Goal: Communication & Community: Ask a question

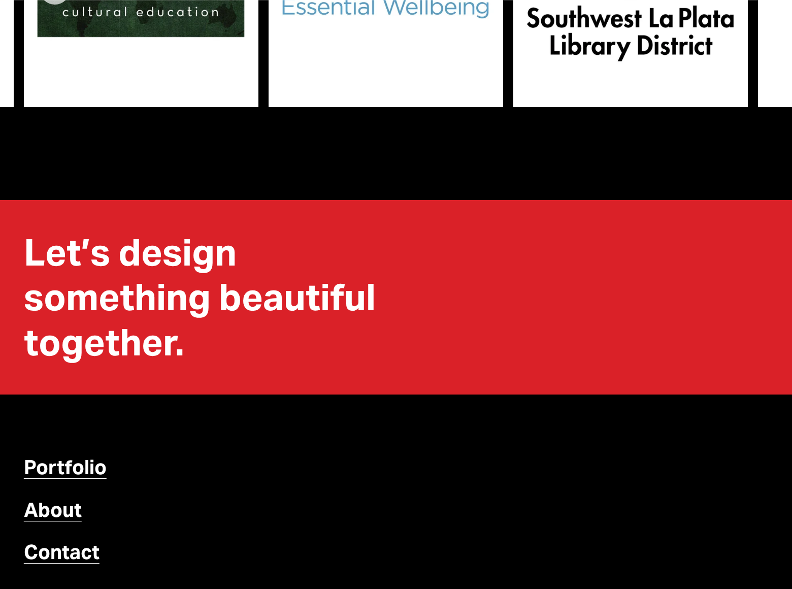
scroll to position [4544, 0]
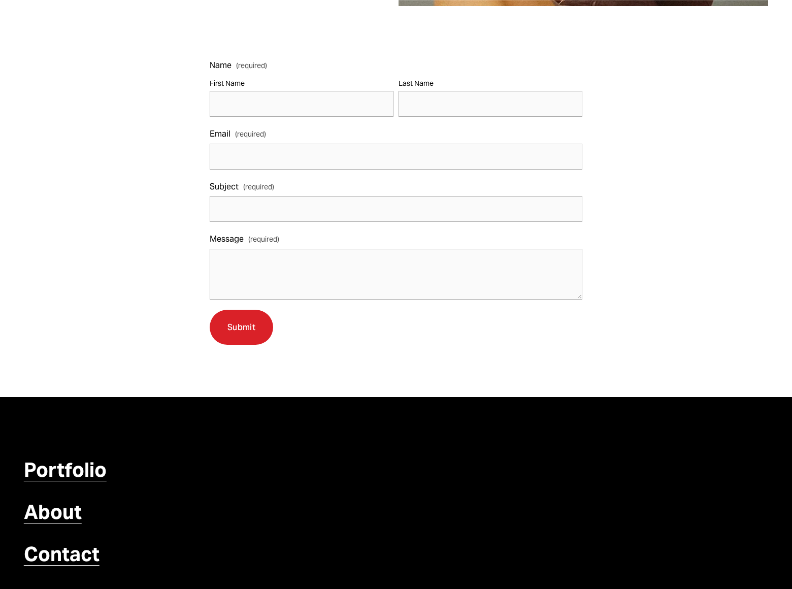
scroll to position [379, 0]
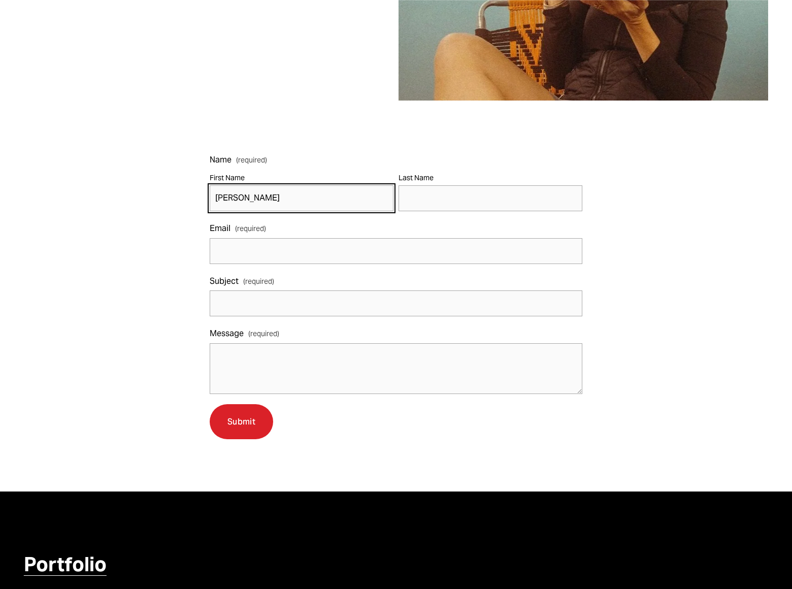
type input "[PERSON_NAME]"
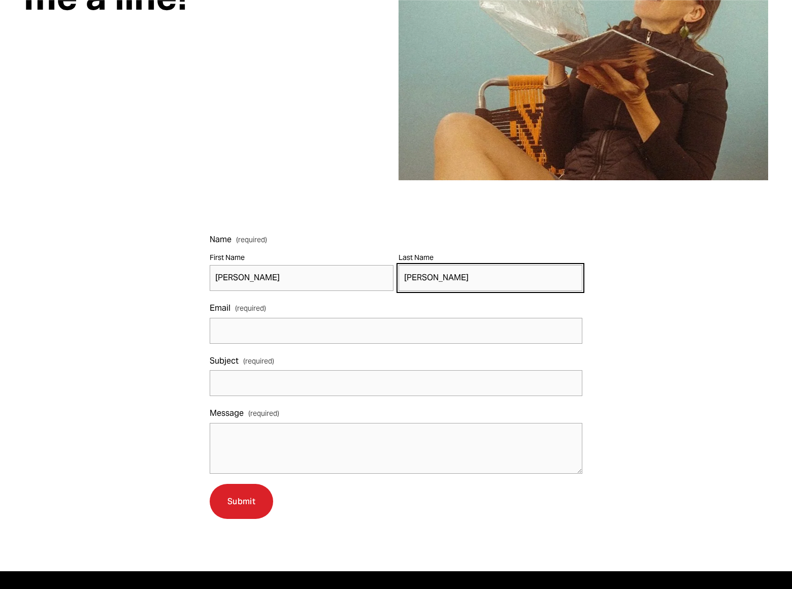
type input "[PERSON_NAME]"
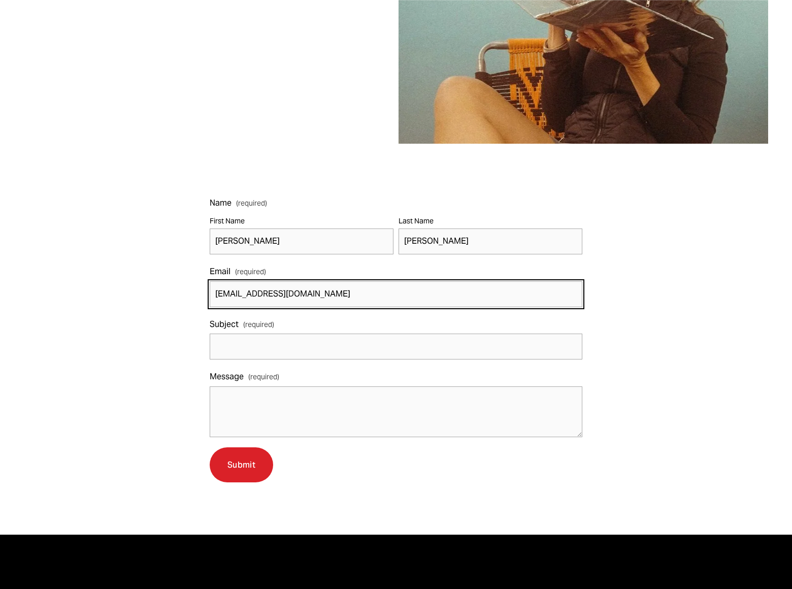
type input "[EMAIL_ADDRESS][DOMAIN_NAME]"
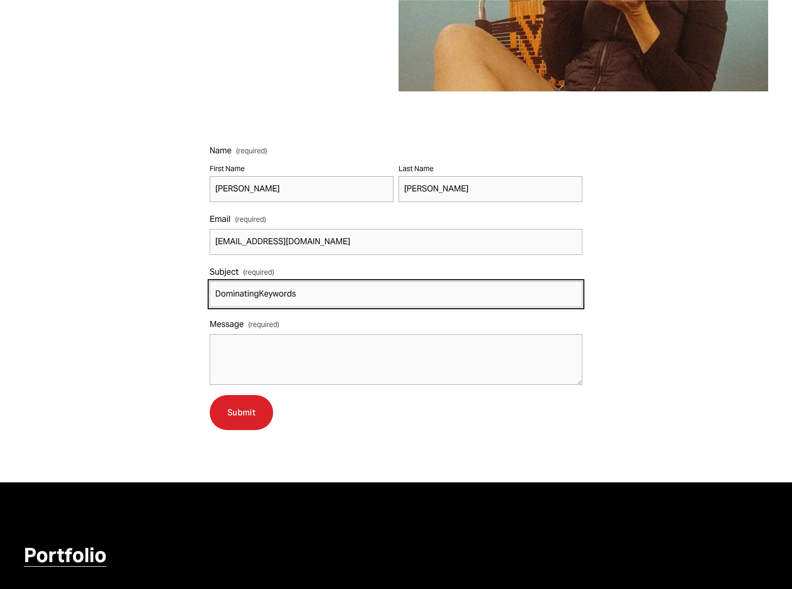
type input "DominatingKeywords"
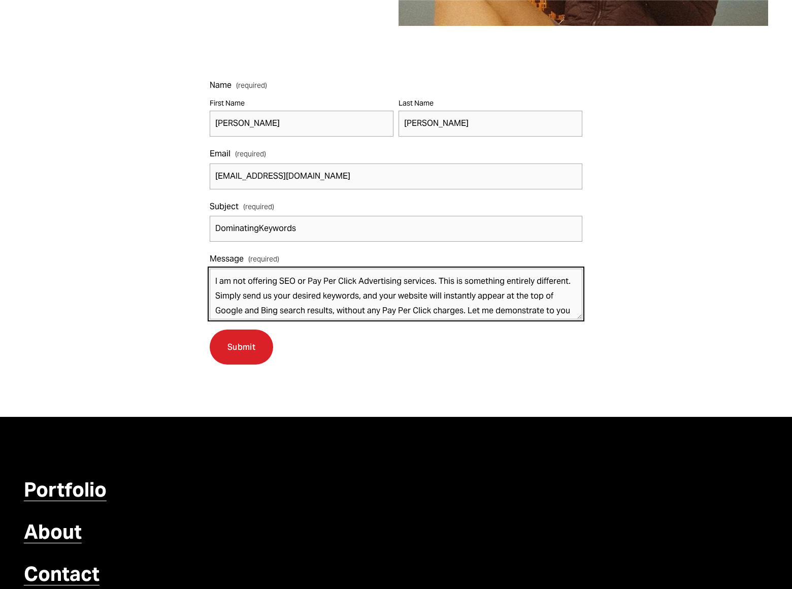
scroll to position [12, 0]
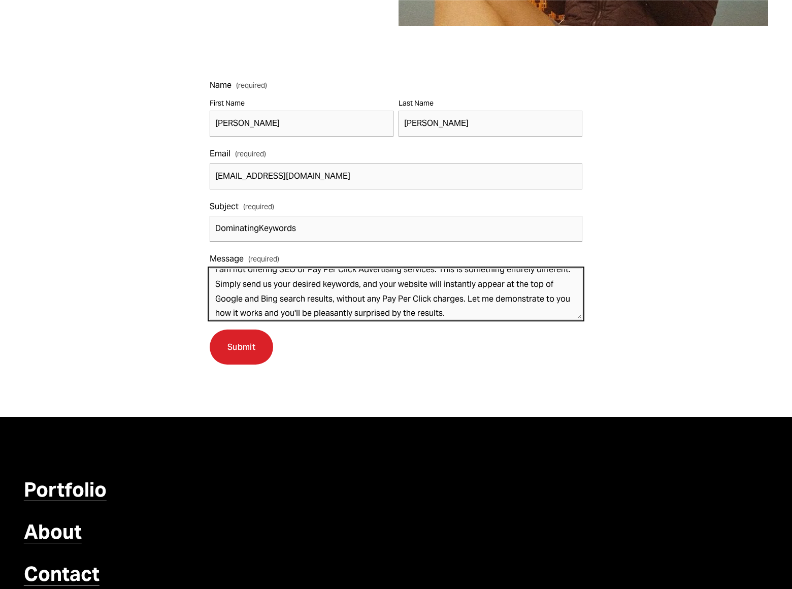
type textarea "I am not offering SEO or Pay Per Click Advertising services. This is something …"
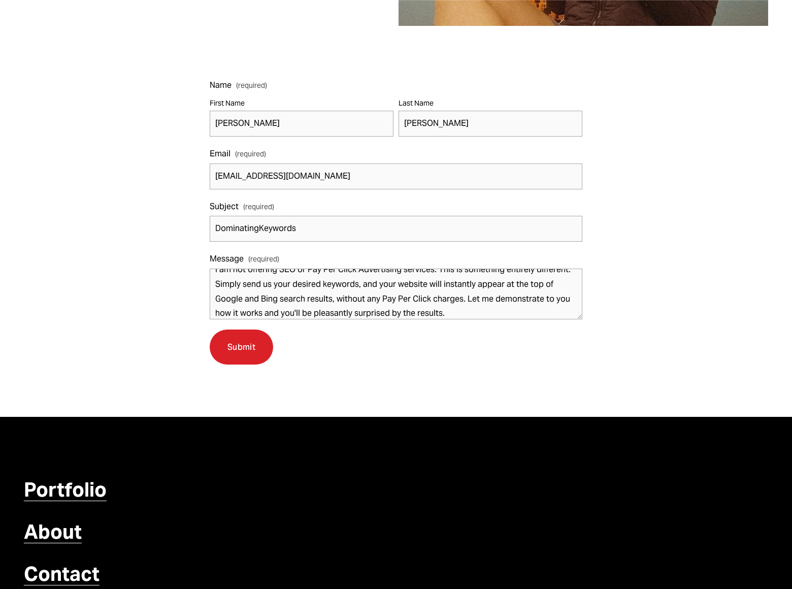
click at [241, 346] on span "Submit" at bounding box center [241, 347] width 28 height 11
